Goal: Transaction & Acquisition: Obtain resource

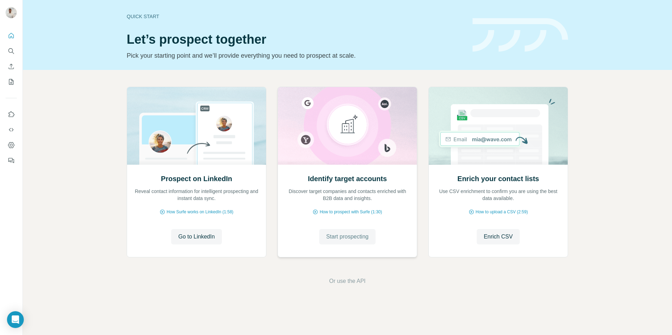
drag, startPoint x: 329, startPoint y: 252, endPoint x: 340, endPoint y: 239, distance: 17.4
click at [331, 251] on div "Identify target accounts Discover target companies and contacts enriched with B…" at bounding box center [347, 210] width 139 height 93
click at [341, 237] on span "Start prospecting" at bounding box center [347, 237] width 42 height 8
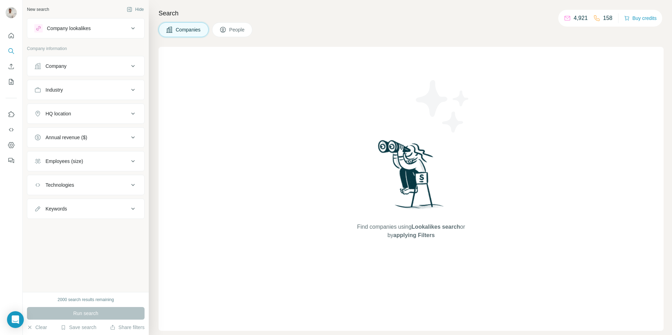
click at [80, 65] on div "Company" at bounding box center [81, 66] width 94 height 7
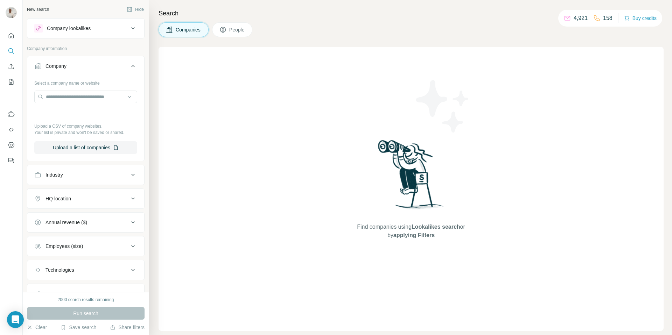
click at [88, 88] on div "Select a company name or website Upload a CSV of company websites. Your list is…" at bounding box center [85, 115] width 103 height 77
click at [87, 94] on input "text" at bounding box center [85, 97] width 103 height 13
paste input "**********"
drag, startPoint x: 101, startPoint y: 98, endPoint x: 68, endPoint y: 98, distance: 33.2
click at [68, 98] on input "**********" at bounding box center [85, 97] width 103 height 13
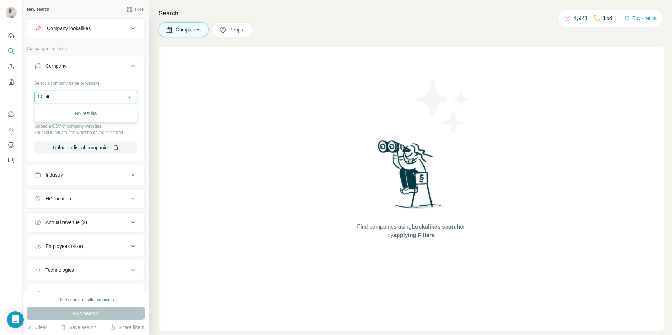
type input "*"
click at [98, 99] on input "**********" at bounding box center [85, 97] width 103 height 13
paste input "text"
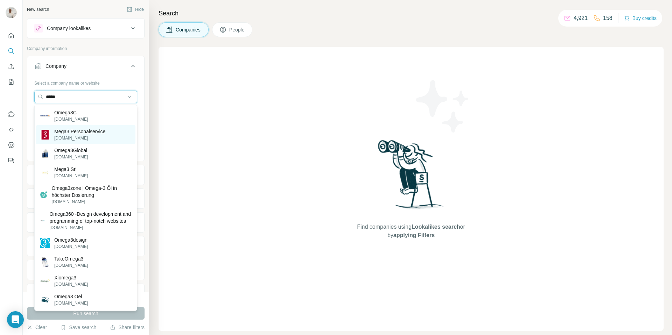
type input "*****"
click at [93, 128] on p "Mega3 Personalservice" at bounding box center [79, 131] width 51 height 7
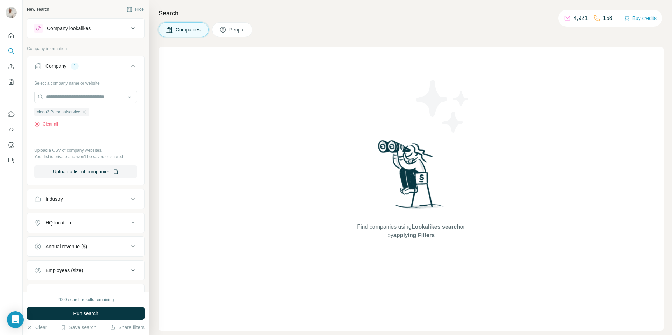
click at [106, 315] on button "Run search" at bounding box center [86, 313] width 118 height 13
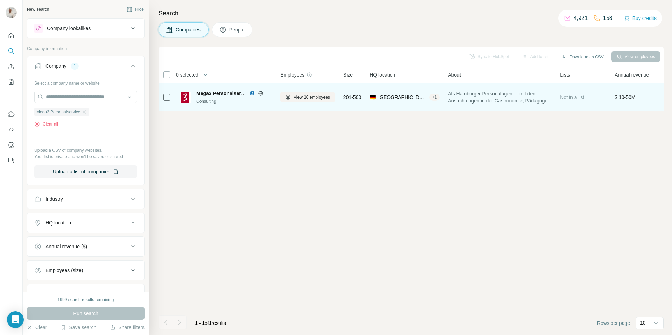
click at [312, 91] on div "View 10 employees" at bounding box center [307, 96] width 55 height 19
click at [307, 97] on span "View 10 employees" at bounding box center [311, 97] width 36 height 6
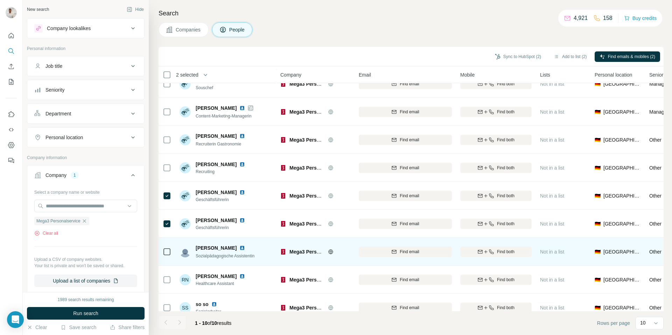
scroll to position [52, 0]
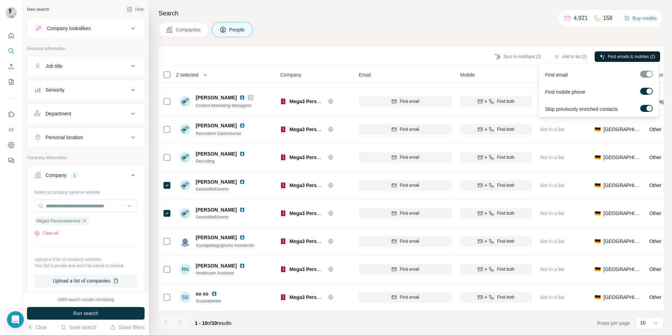
click at [612, 57] on span "Find emails & mobiles (2)" at bounding box center [631, 57] width 47 height 6
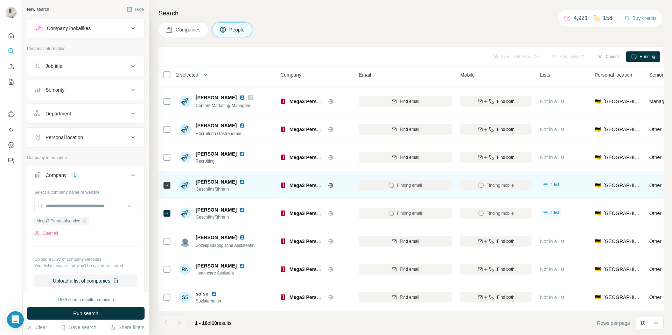
click at [239, 182] on img at bounding box center [242, 182] width 6 height 6
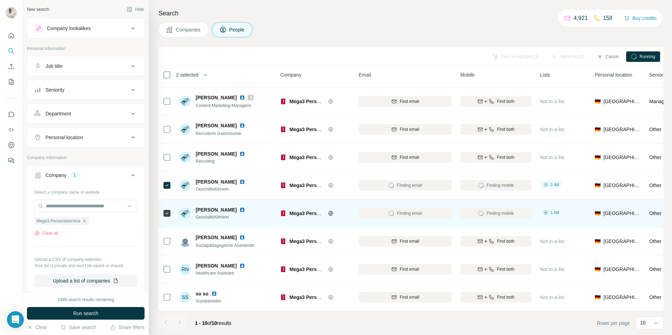
click at [239, 210] on img at bounding box center [242, 210] width 6 height 6
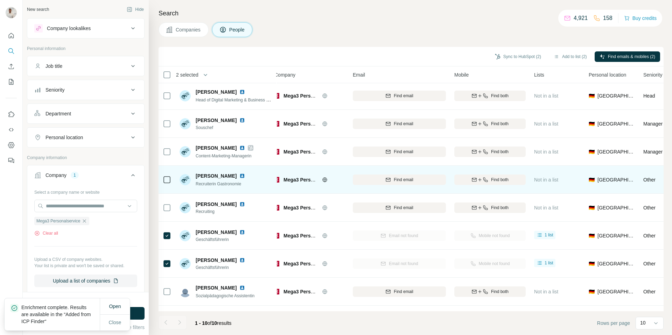
scroll to position [0, 6]
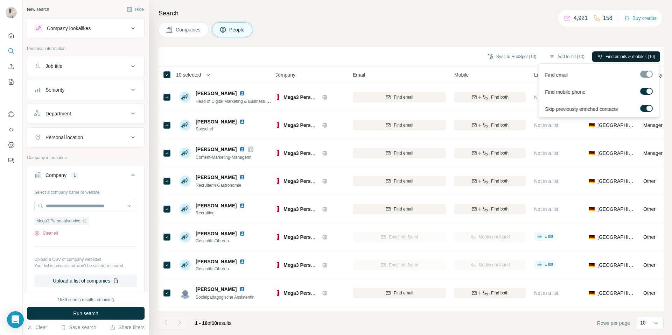
click at [640, 56] on span "Find emails & mobiles (10)" at bounding box center [630, 57] width 50 height 6
